Goal: Information Seeking & Learning: Learn about a topic

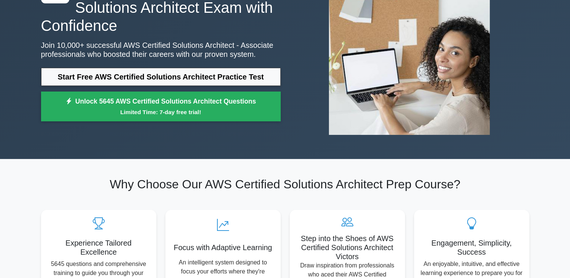
scroll to position [73, 0]
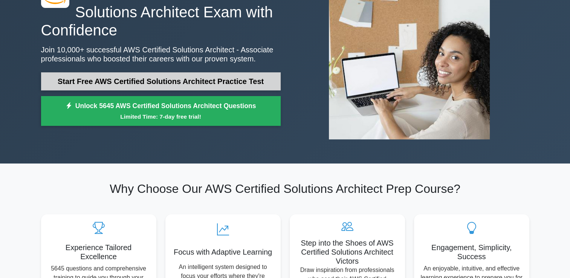
click at [180, 82] on link "Start Free AWS Certified Solutions Architect Practice Test" at bounding box center [161, 81] width 240 height 18
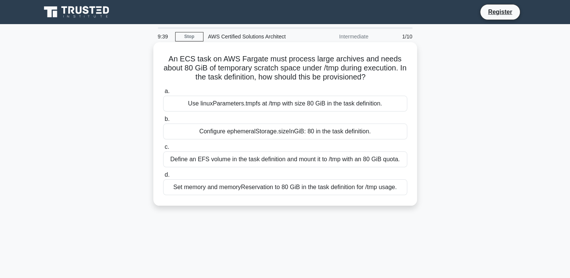
click at [310, 163] on div "Define an EFS volume in the task definition and mount it to /tmp with an 80 GiB…" at bounding box center [285, 159] width 244 height 16
click at [163, 150] on input "c. Define an EFS volume in the task definition and mount it to /tmp with an 80 …" at bounding box center [163, 147] width 0 height 5
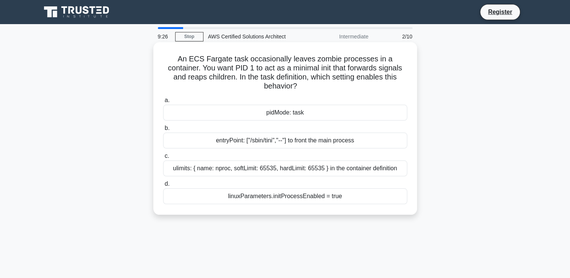
click at [318, 192] on div "linuxParameters.initProcessEnabled = true" at bounding box center [285, 196] width 244 height 16
click at [163, 186] on input "d. linuxParameters.initProcessEnabled = true" at bounding box center [163, 184] width 0 height 5
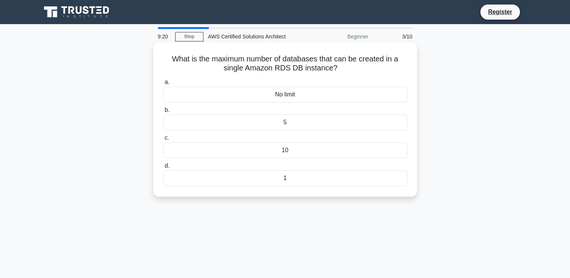
click at [312, 96] on div "No limit" at bounding box center [285, 95] width 244 height 16
click at [163, 85] on input "a. No limit" at bounding box center [163, 82] width 0 height 5
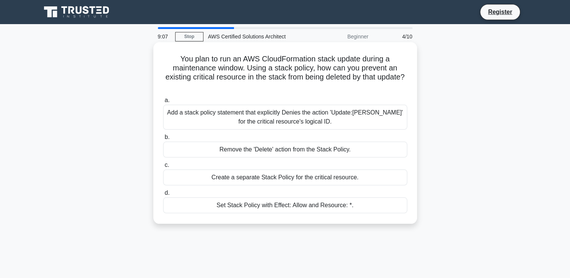
click at [333, 119] on div "Add a stack policy statement that explicitly Denies the action 'Update:[PERSON_…" at bounding box center [285, 117] width 244 height 25
click at [163, 103] on input "a. Add a stack policy statement that explicitly Denies the action 'Update:Delet…" at bounding box center [163, 100] width 0 height 5
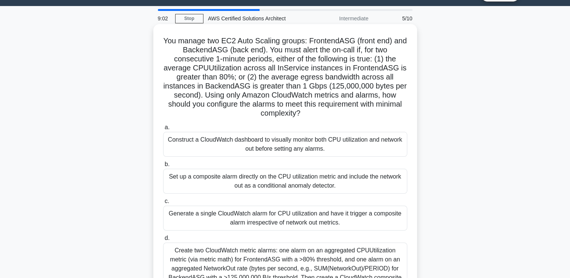
scroll to position [19, 0]
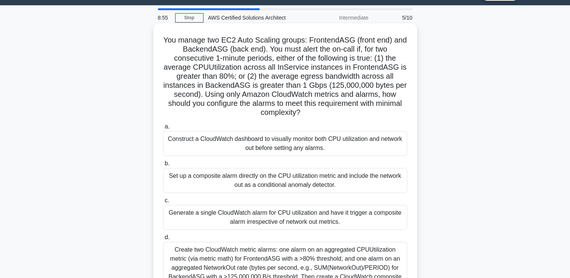
click at [296, 142] on div "Construct a CloudWatch dashboard to visually monitor both CPU utilization and n…" at bounding box center [285, 143] width 244 height 25
click at [163, 129] on input "a. Construct a CloudWatch dashboard to visually monitor both CPU utilization an…" at bounding box center [163, 126] width 0 height 5
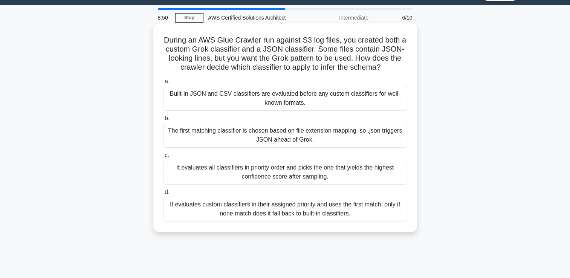
scroll to position [18, 0]
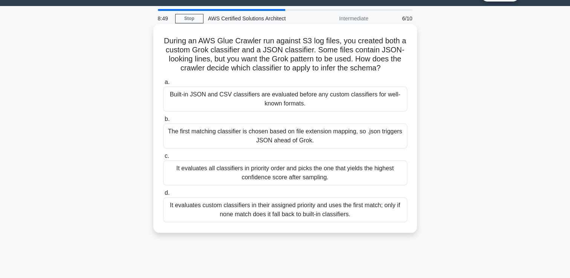
click at [311, 140] on div "The first matching classifier is chosen based on file extension mapping, so .js…" at bounding box center [285, 136] width 244 height 25
click at [163, 122] on input "b. The first matching classifier is chosen based on file extension mapping, so …" at bounding box center [163, 119] width 0 height 5
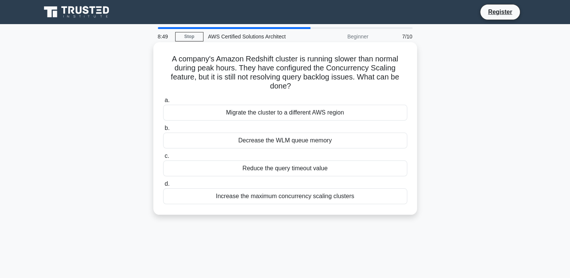
scroll to position [0, 0]
click at [319, 198] on div "Increase the maximum concurrency scaling clusters" at bounding box center [285, 196] width 244 height 16
click at [163, 186] on input "d. Increase the maximum concurrency scaling clusters" at bounding box center [163, 184] width 0 height 5
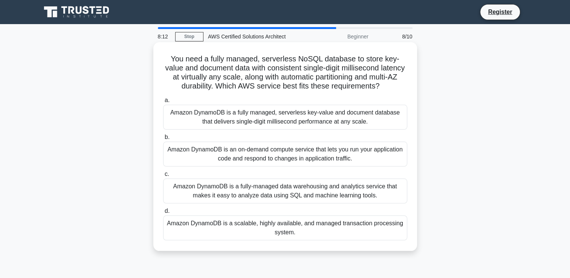
click at [328, 130] on div "Amazon DynamoDB is a fully managed, serverless key-value and document database …" at bounding box center [285, 117] width 244 height 25
click at [163, 103] on input "a. Amazon DynamoDB is a fully managed, serverless key-value and document databa…" at bounding box center [163, 100] width 0 height 5
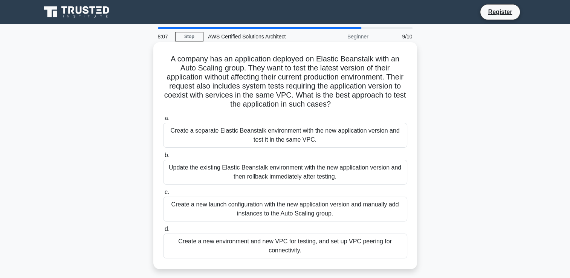
click at [296, 218] on div "Create a new launch configuration with the new application version and manually…" at bounding box center [285, 209] width 244 height 25
click at [163, 195] on input "c. Create a new launch configuration with the new application version and manua…" at bounding box center [163, 192] width 0 height 5
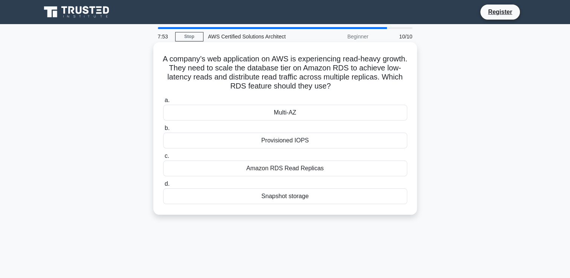
click at [346, 113] on div "Multi-AZ" at bounding box center [285, 113] width 244 height 16
click at [163, 103] on input "a. Multi-AZ" at bounding box center [163, 100] width 0 height 5
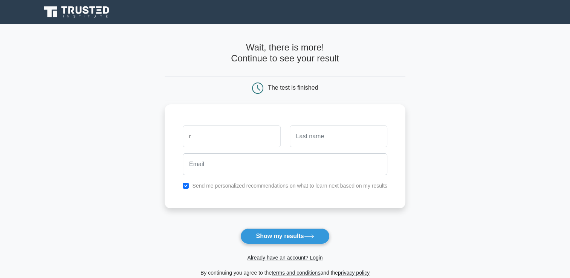
type input "Royson"
click at [240, 228] on button "Show my results" at bounding box center [284, 236] width 89 height 16
type input "Martis"
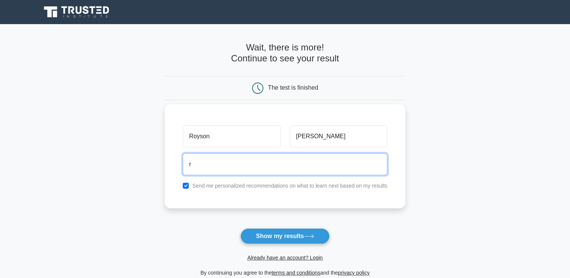
type input "roysonmartisdbs@gmail.com"
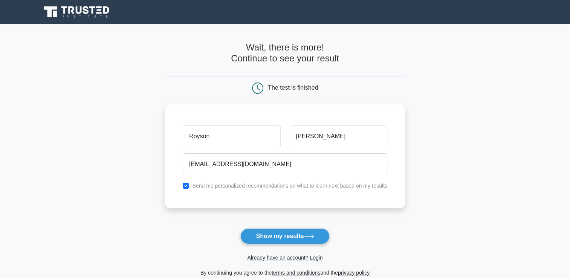
click at [259, 189] on div "Send me personalized recommendations on what to learn next based on my results" at bounding box center [285, 185] width 214 height 9
click at [185, 186] on input "checkbox" at bounding box center [186, 186] width 6 height 6
checkbox input "false"
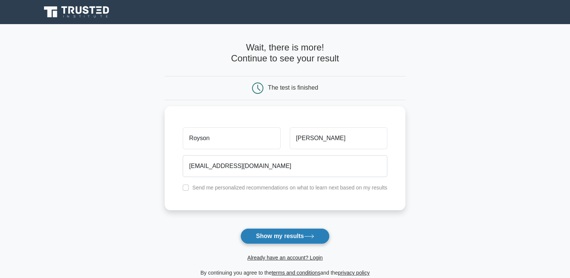
click at [272, 233] on button "Show my results" at bounding box center [284, 236] width 89 height 16
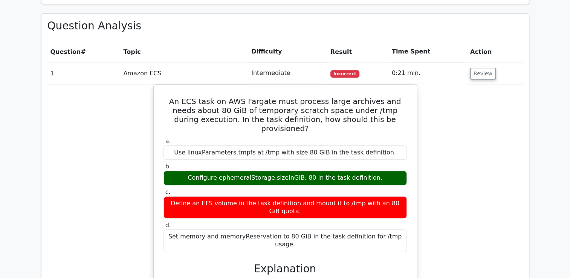
scroll to position [753, 0]
